Goal: Information Seeking & Learning: Learn about a topic

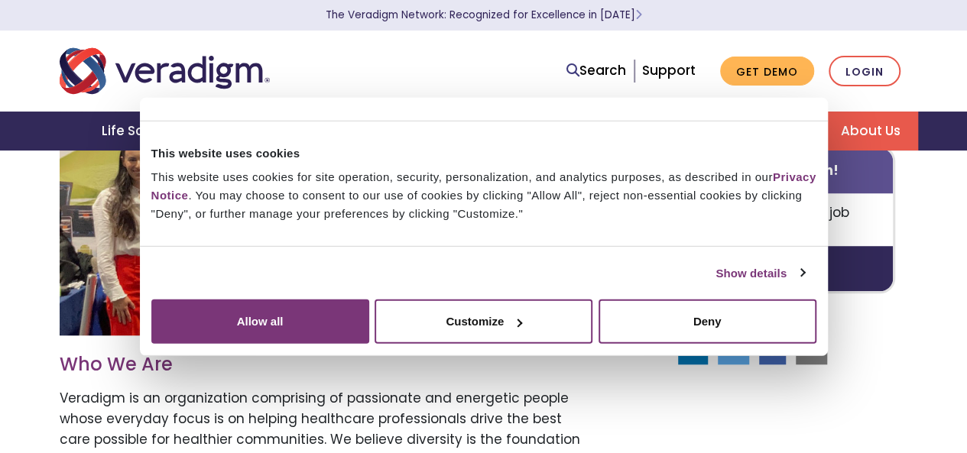
click at [369, 311] on button "Allow all" at bounding box center [260, 322] width 218 height 44
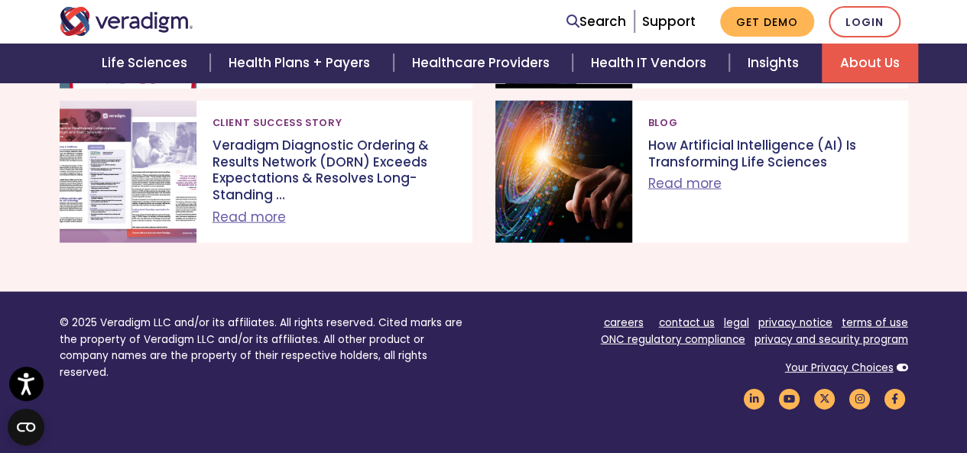
scroll to position [1954, 0]
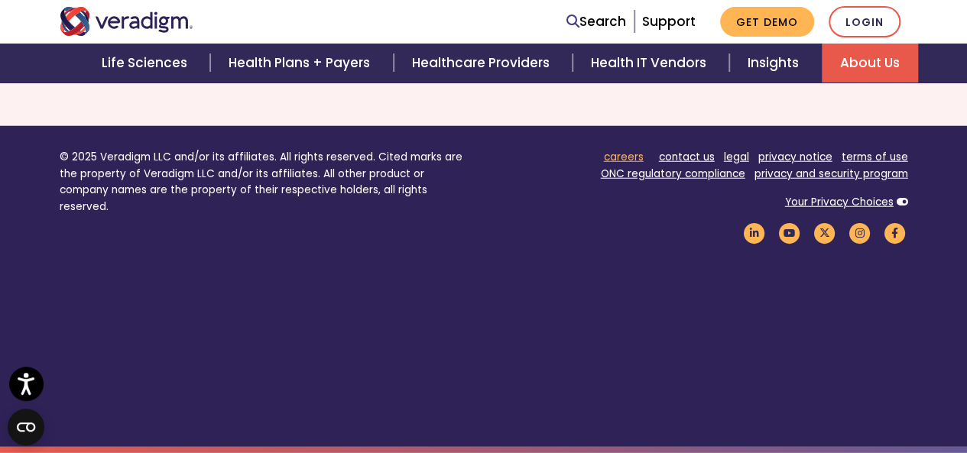
click at [628, 157] on link "careers" at bounding box center [624, 157] width 40 height 15
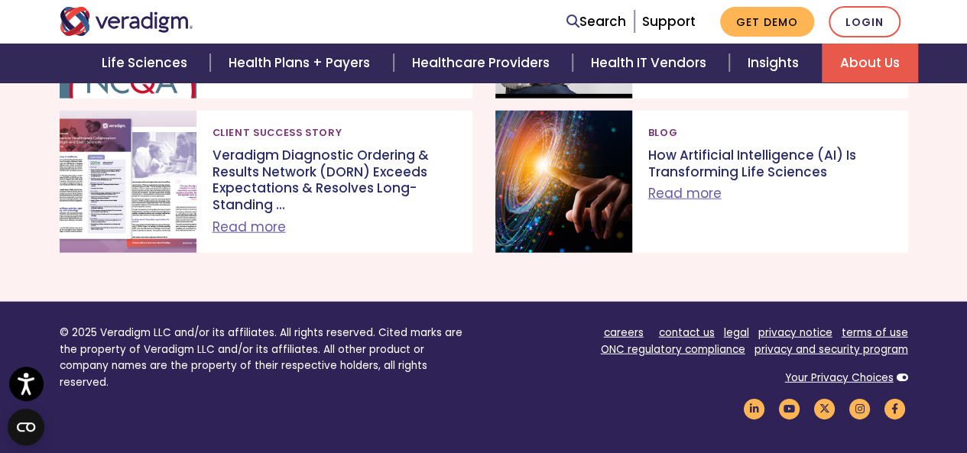
scroll to position [1954, 0]
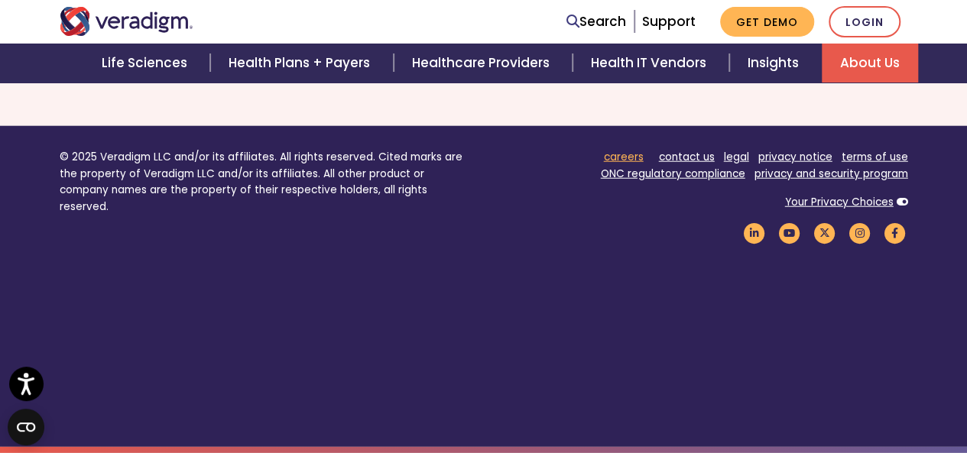
click at [631, 154] on link "careers" at bounding box center [624, 157] width 40 height 15
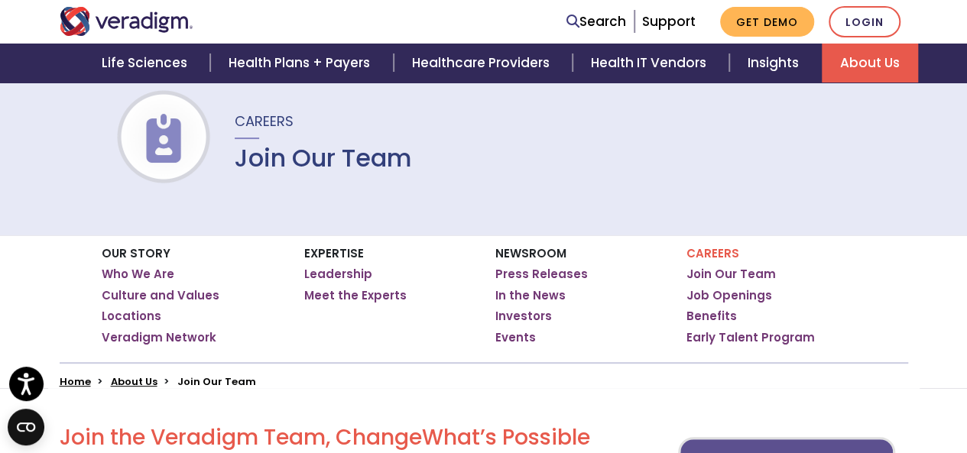
scroll to position [100, 0]
click at [370, 274] on li "Leadership" at bounding box center [388, 274] width 168 height 15
drag, startPoint x: 370, startPoint y: 274, endPoint x: 368, endPoint y: 283, distance: 9.5
click at [371, 282] on li "Leadership" at bounding box center [388, 274] width 168 height 15
click at [367, 284] on ul "Leadership Meet the Experts" at bounding box center [388, 285] width 168 height 36
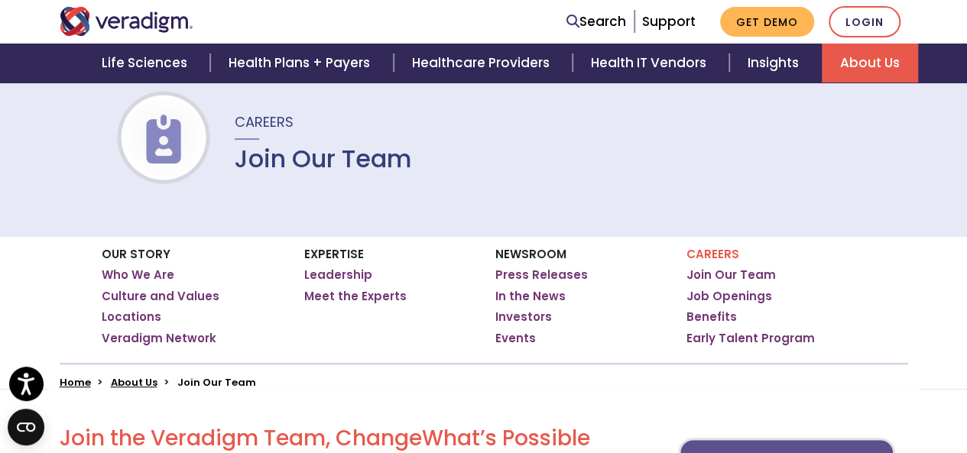
click at [690, 255] on p "Careers" at bounding box center [776, 255] width 180 height 14
click at [698, 256] on p "Careers" at bounding box center [776, 255] width 180 height 14
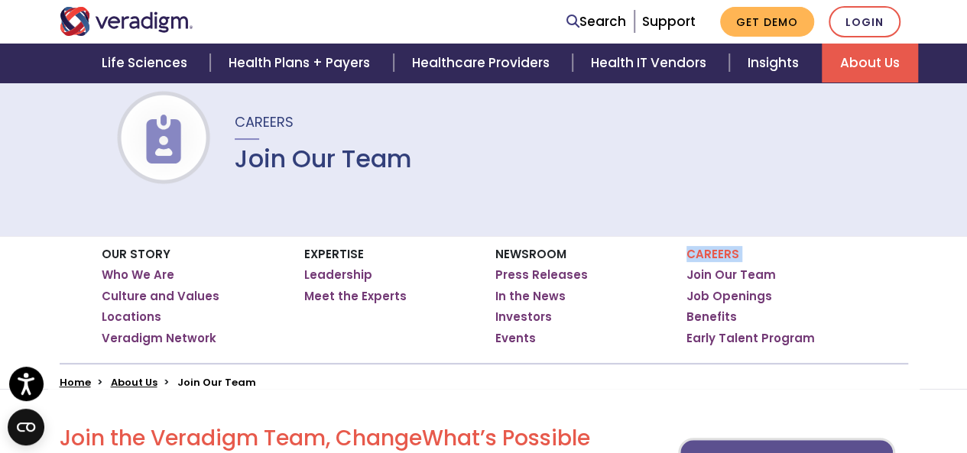
click at [700, 256] on p "Careers" at bounding box center [776, 255] width 180 height 14
drag, startPoint x: 316, startPoint y: 254, endPoint x: 342, endPoint y: 257, distance: 26.2
click at [322, 257] on p "Expertise" at bounding box center [388, 255] width 168 height 14
click at [365, 254] on p "Expertise" at bounding box center [388, 255] width 168 height 14
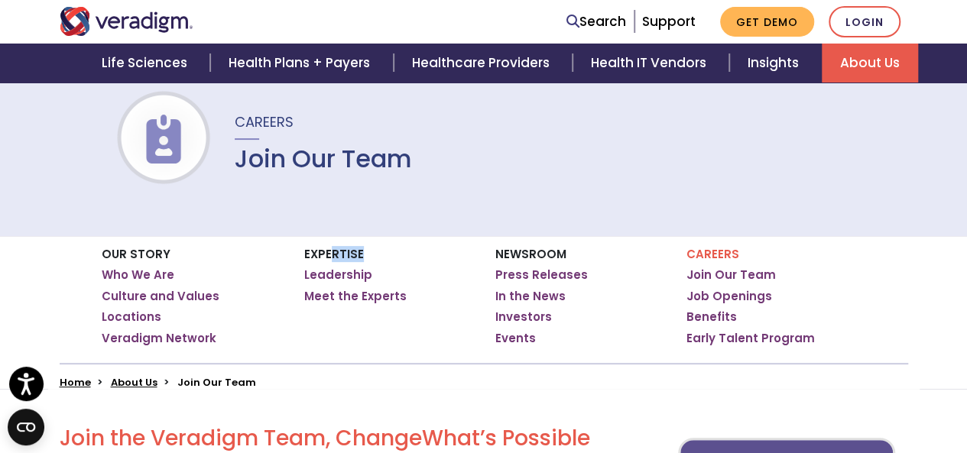
drag, startPoint x: 367, startPoint y: 254, endPoint x: 332, endPoint y: 252, distance: 35.2
click at [332, 252] on p "Expertise" at bounding box center [388, 255] width 168 height 14
